Goal: Entertainment & Leisure: Consume media (video, audio)

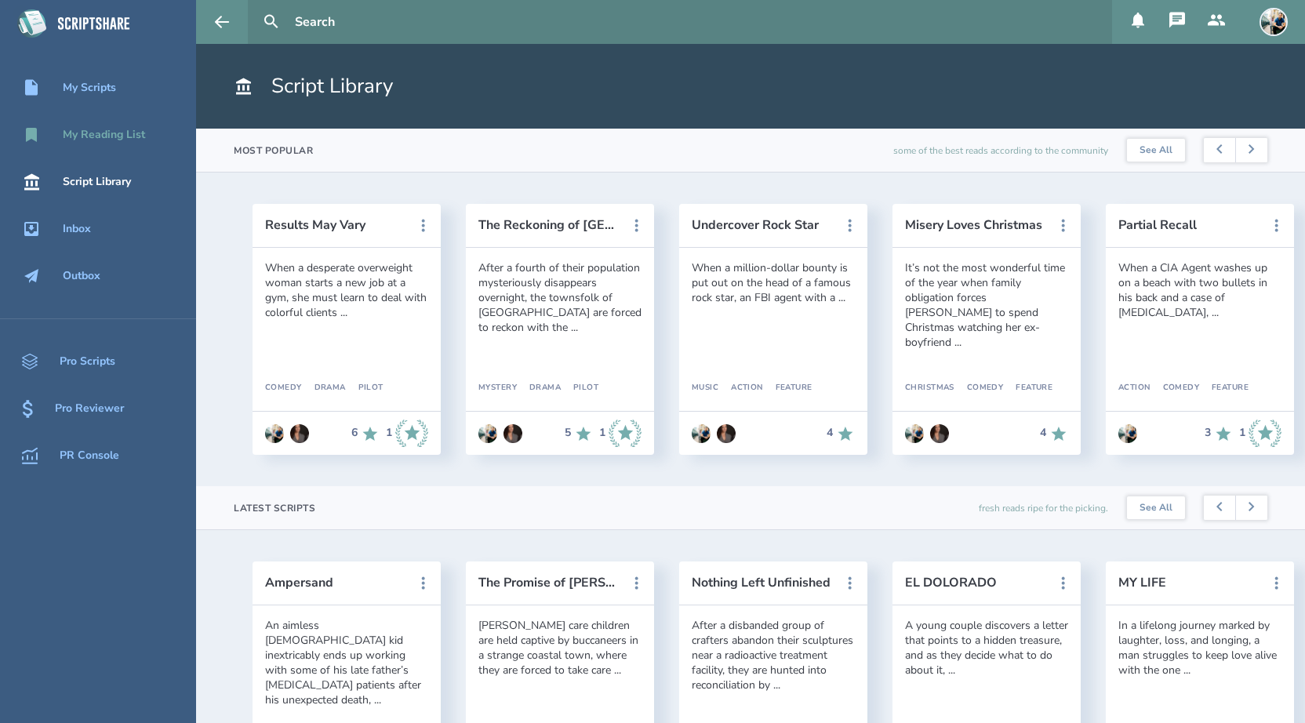
scroll to position [265, 0]
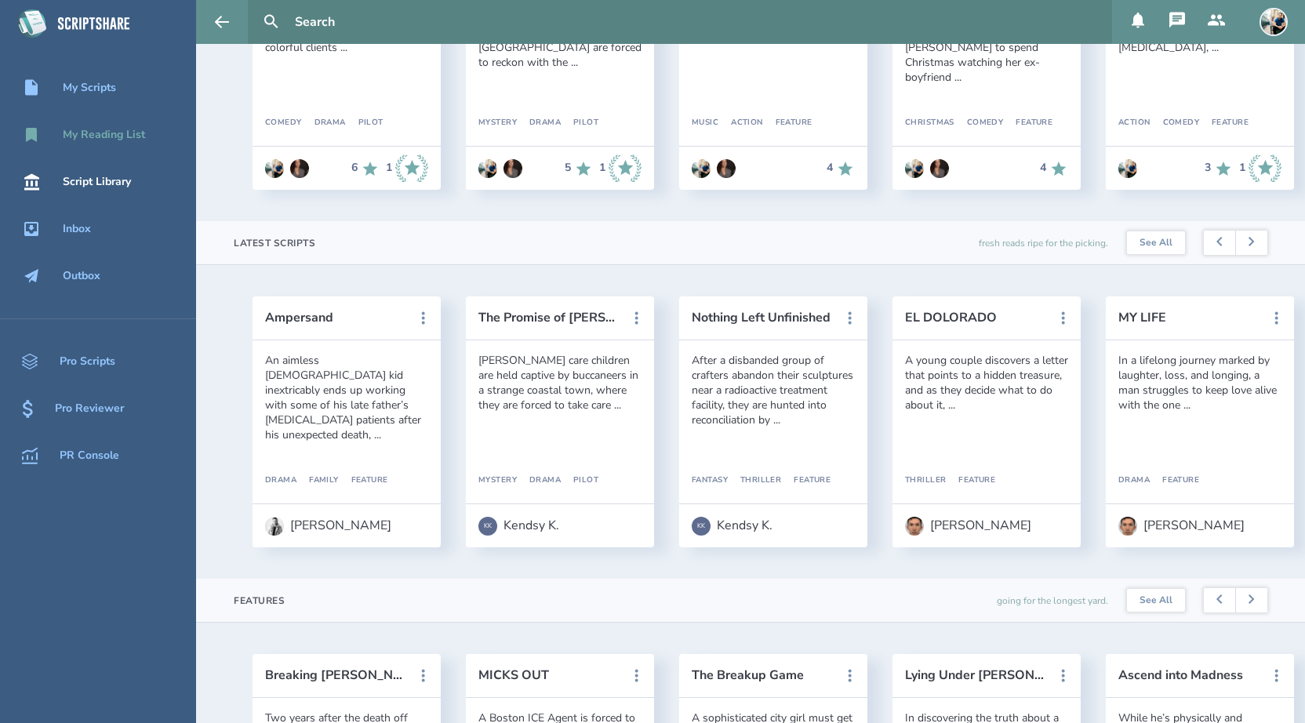
click at [109, 130] on div "My Reading List" at bounding box center [104, 135] width 82 height 13
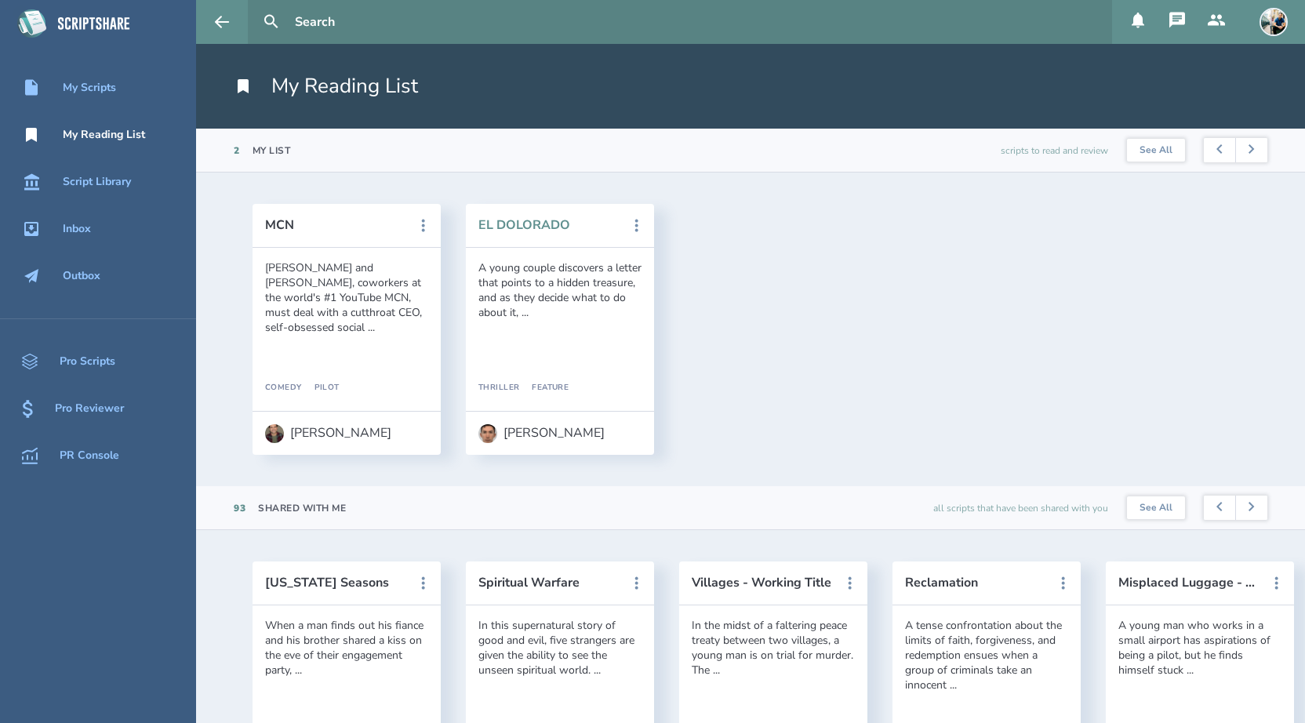
click at [492, 224] on button "EL DOLORADO" at bounding box center [548, 225] width 141 height 14
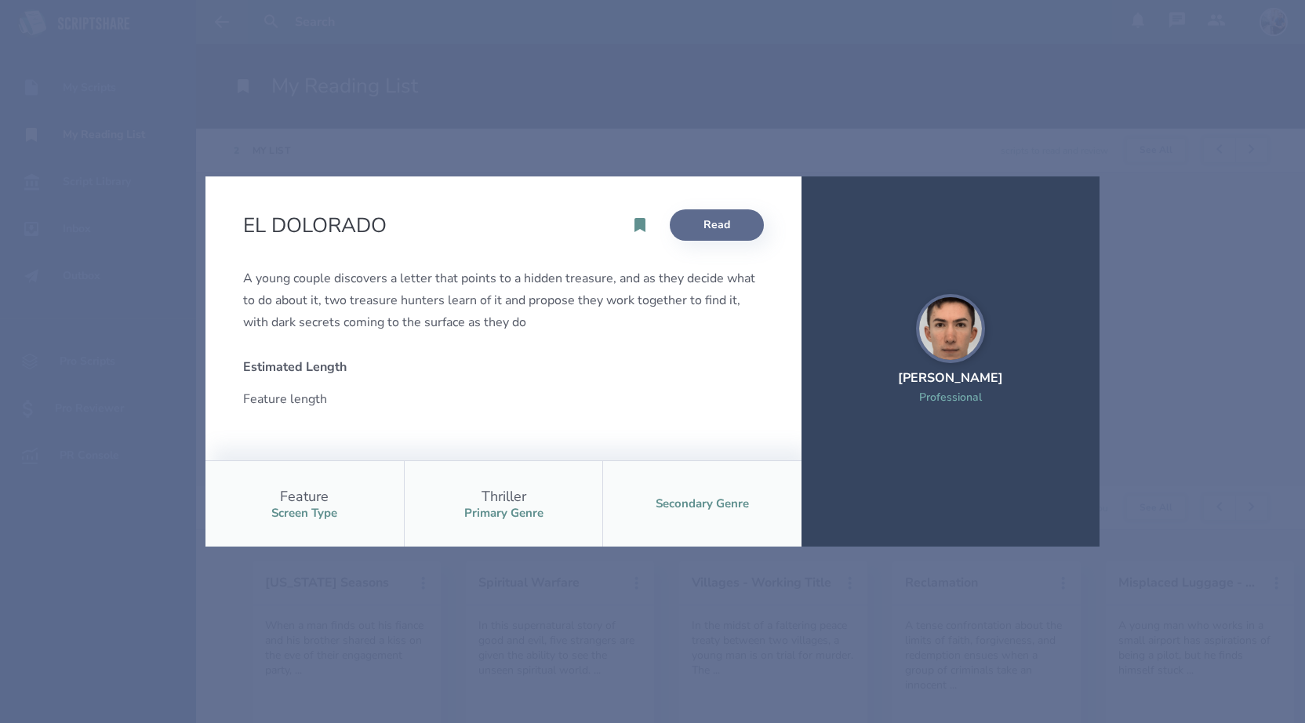
click at [680, 227] on link "Read" at bounding box center [717, 224] width 94 height 31
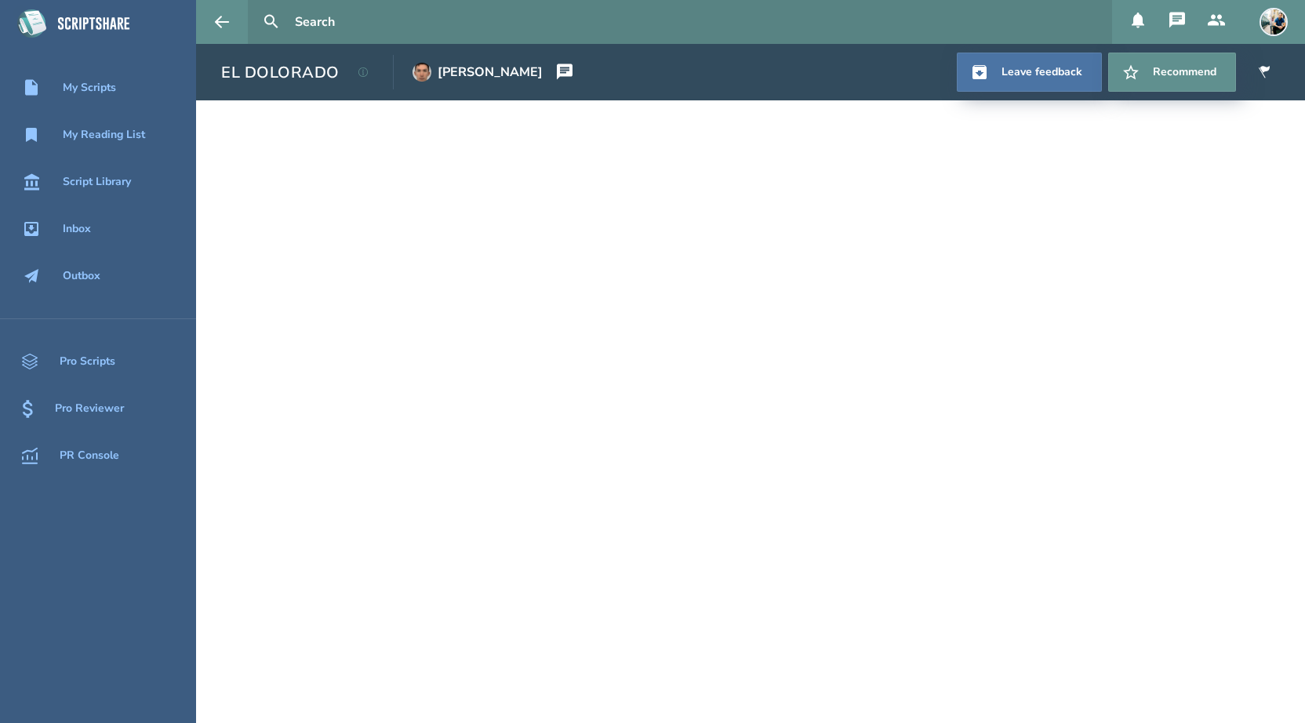
click at [348, 28] on input "text" at bounding box center [697, 22] width 817 height 44
click at [254, 5] on button at bounding box center [271, 22] width 34 height 34
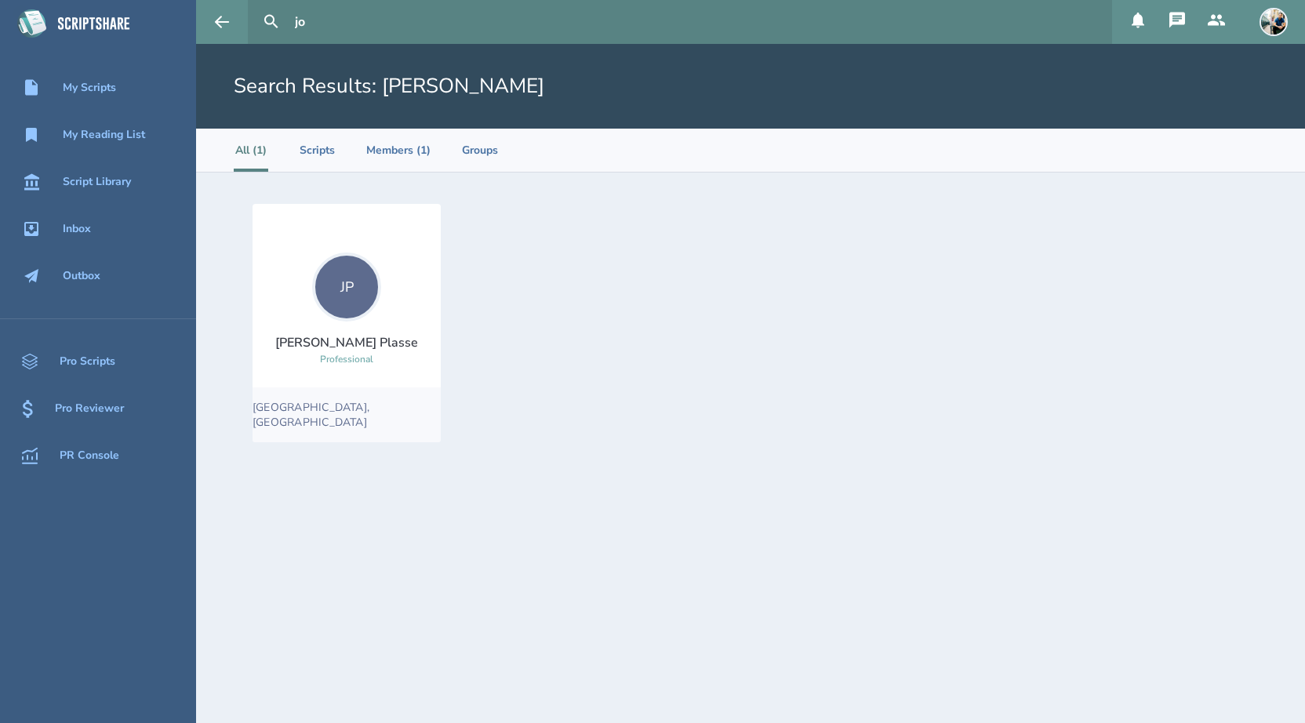
type input "j"
click at [254, 5] on button at bounding box center [271, 22] width 34 height 34
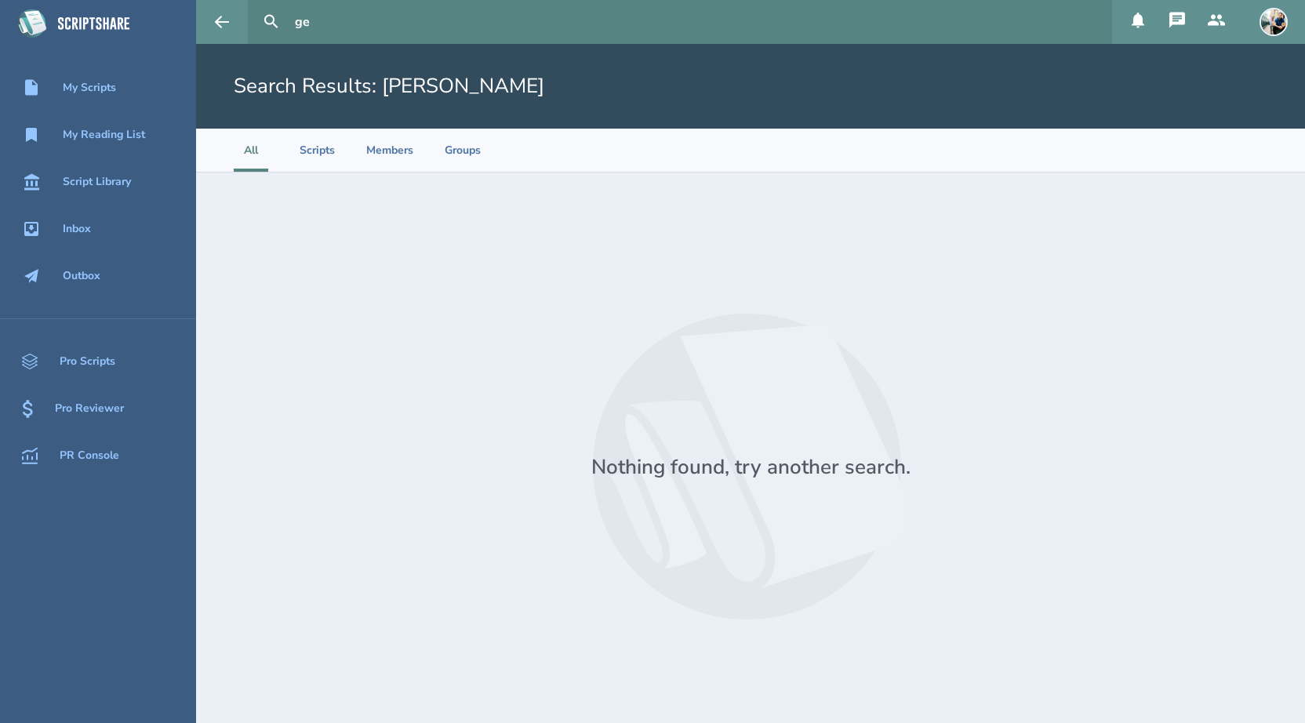
type input "g"
click at [254, 5] on button at bounding box center [271, 22] width 34 height 34
type input "J"
click at [118, 181] on div "Script Library" at bounding box center [97, 182] width 68 height 13
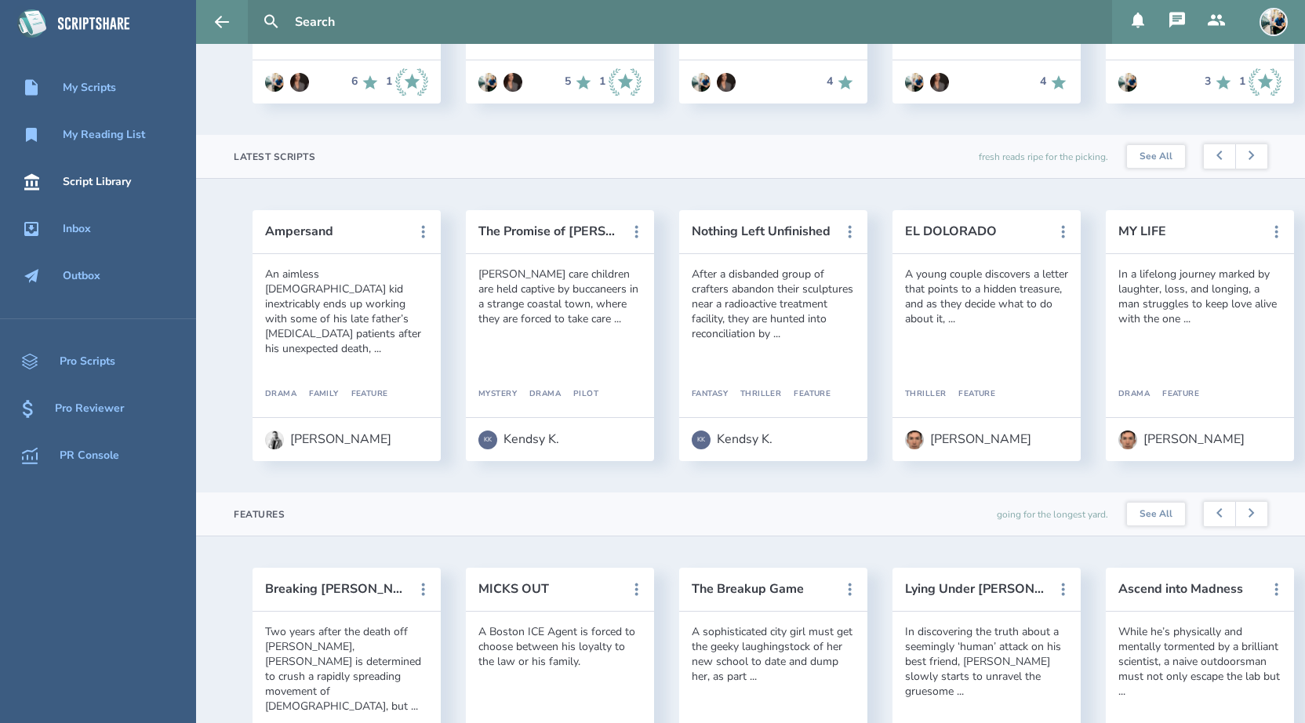
scroll to position [354, 0]
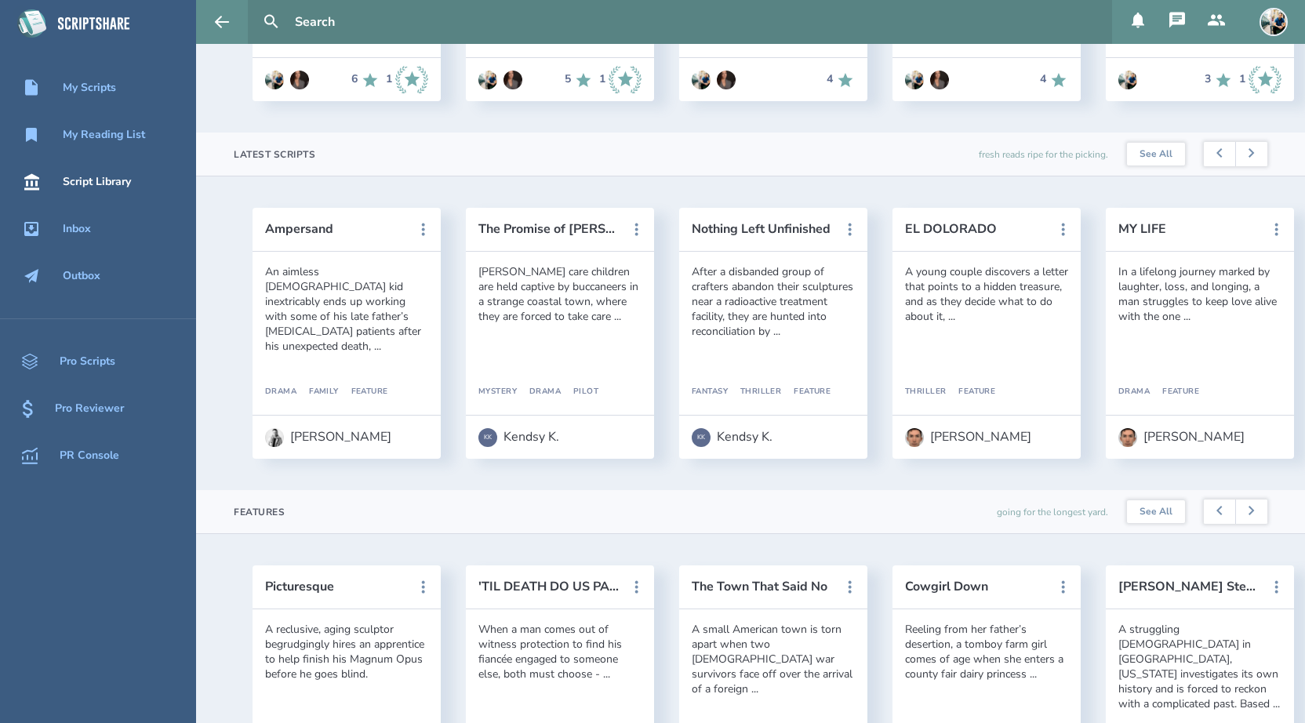
click at [347, 21] on input "text" at bounding box center [697, 22] width 817 height 44
type input "j"
click at [254, 5] on button at bounding box center [271, 22] width 34 height 34
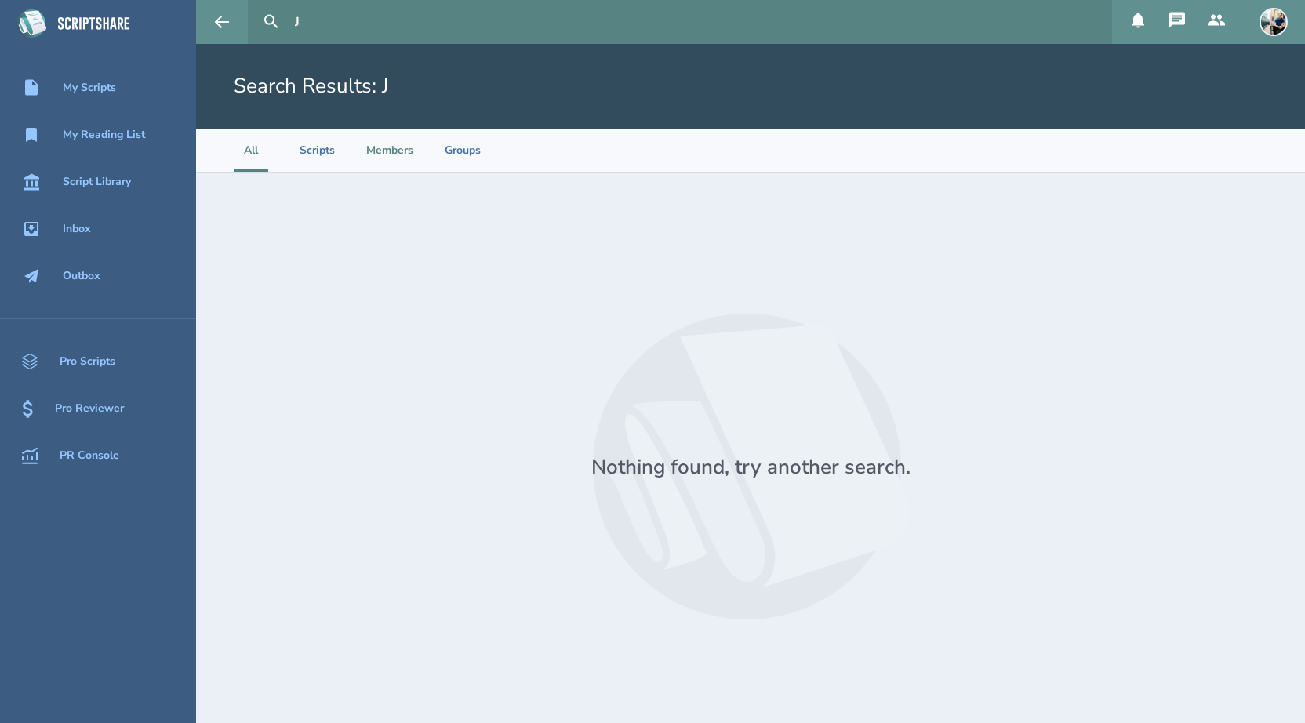
click at [387, 148] on li "Members" at bounding box center [389, 150] width 47 height 43
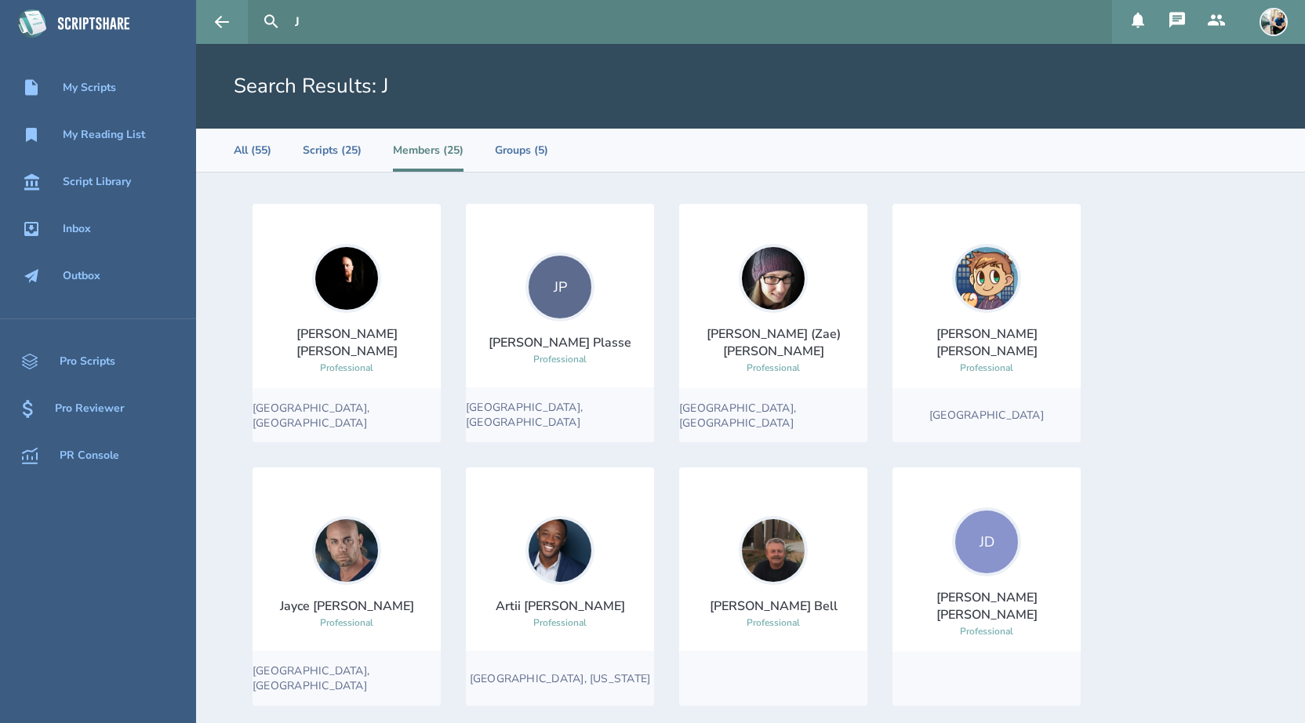
click at [376, 23] on input "J" at bounding box center [697, 22] width 817 height 44
type input "J"
click at [93, 183] on div "Script Library" at bounding box center [97, 182] width 68 height 13
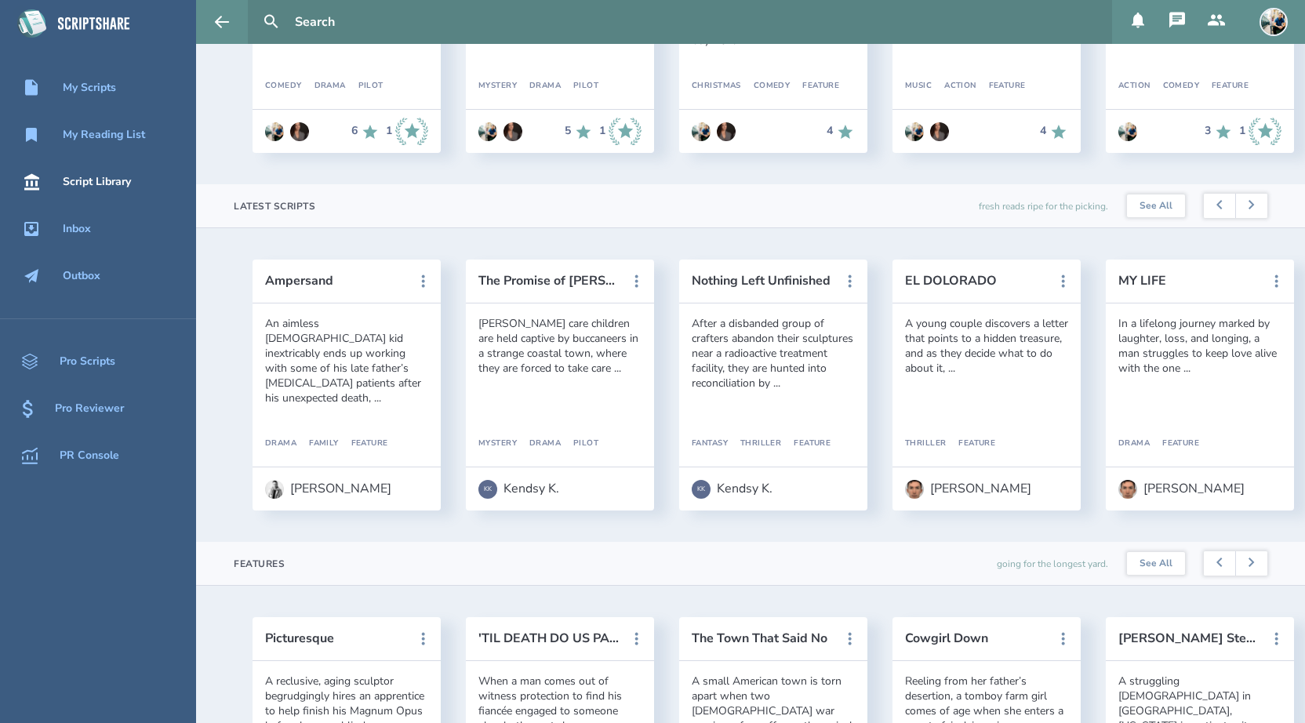
scroll to position [294, 0]
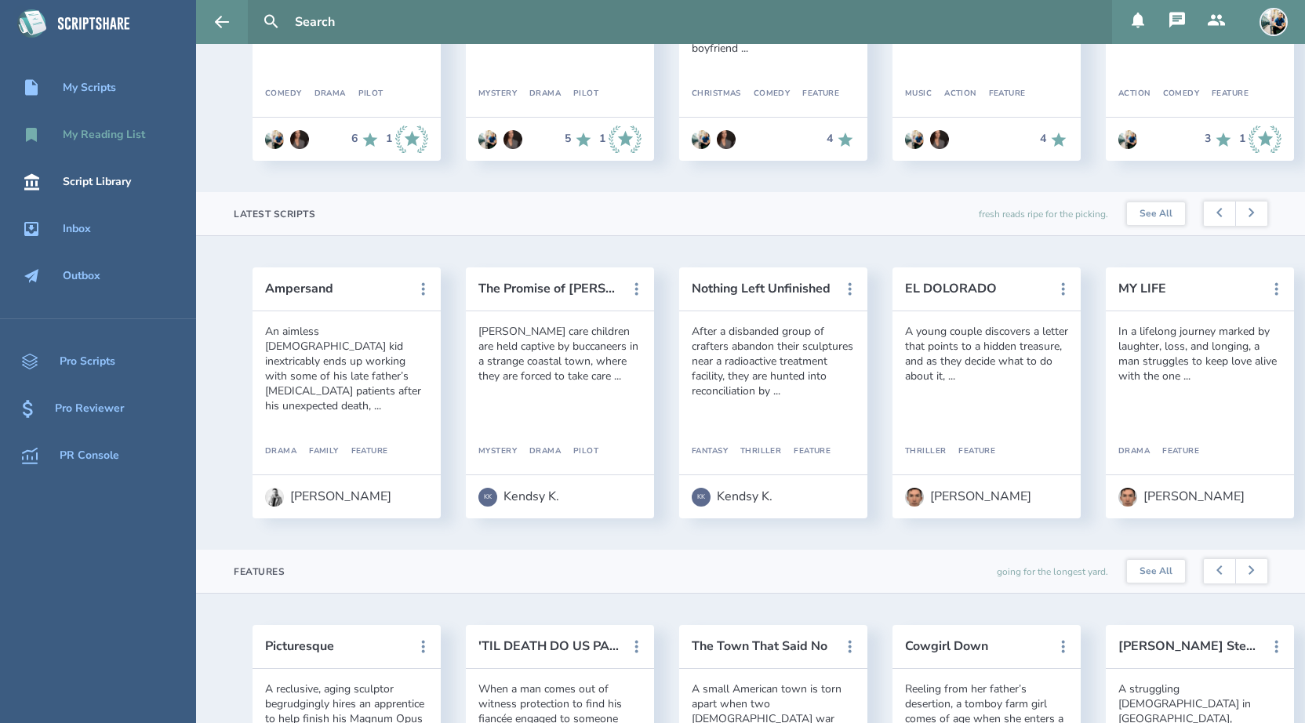
click at [100, 132] on div "My Reading List" at bounding box center [104, 135] width 82 height 13
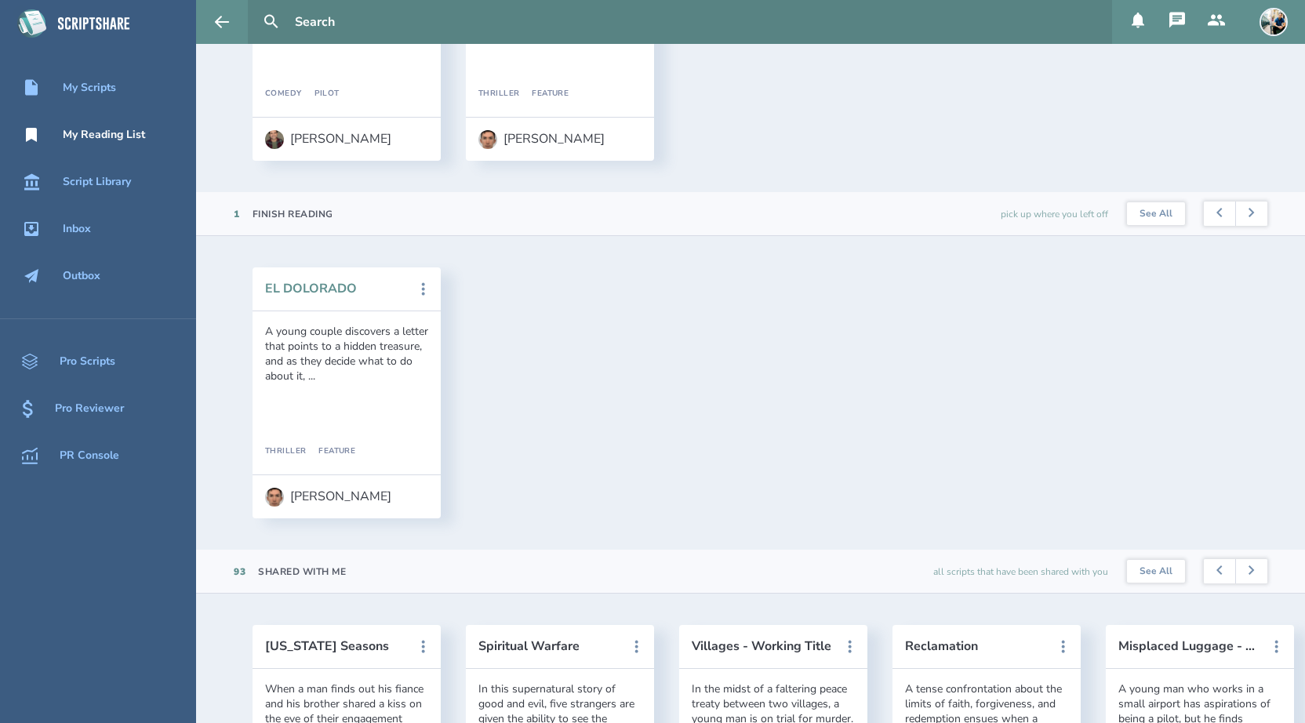
click at [304, 293] on button "EL DOLORADO" at bounding box center [335, 288] width 141 height 14
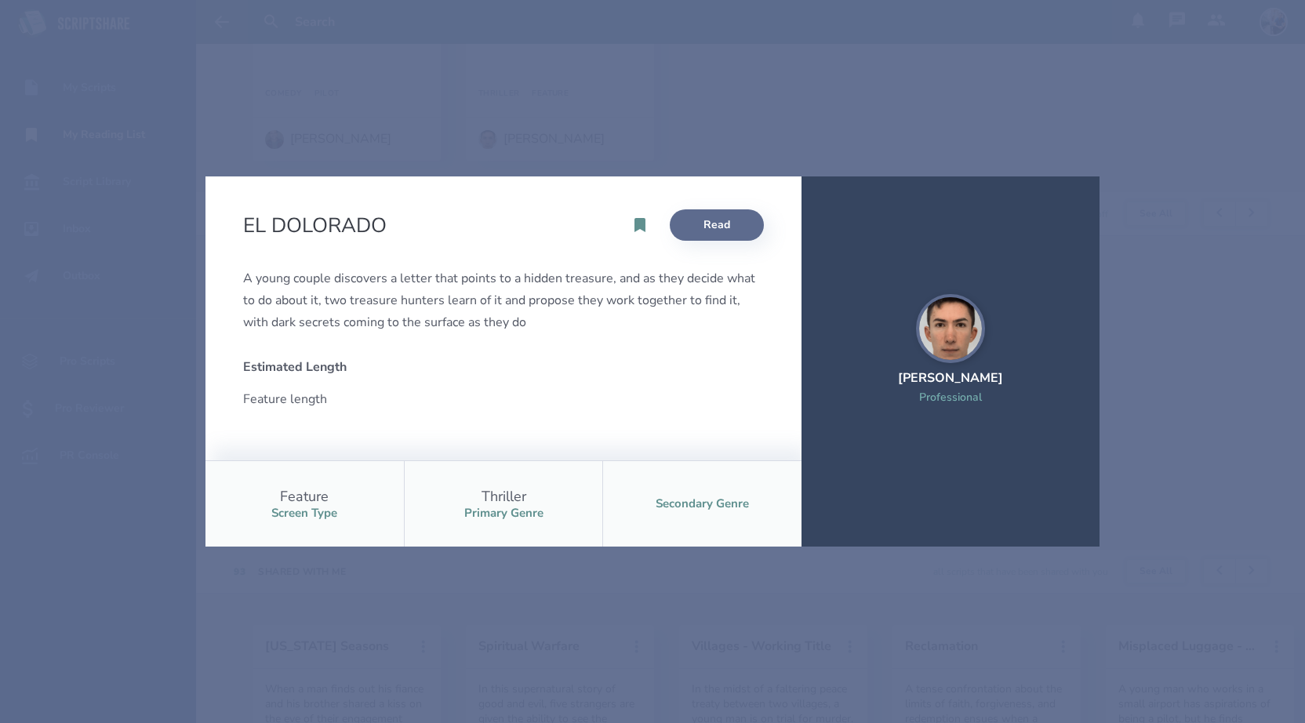
click at [708, 227] on link "Read" at bounding box center [717, 224] width 94 height 31
